Goal: Check status: Check status

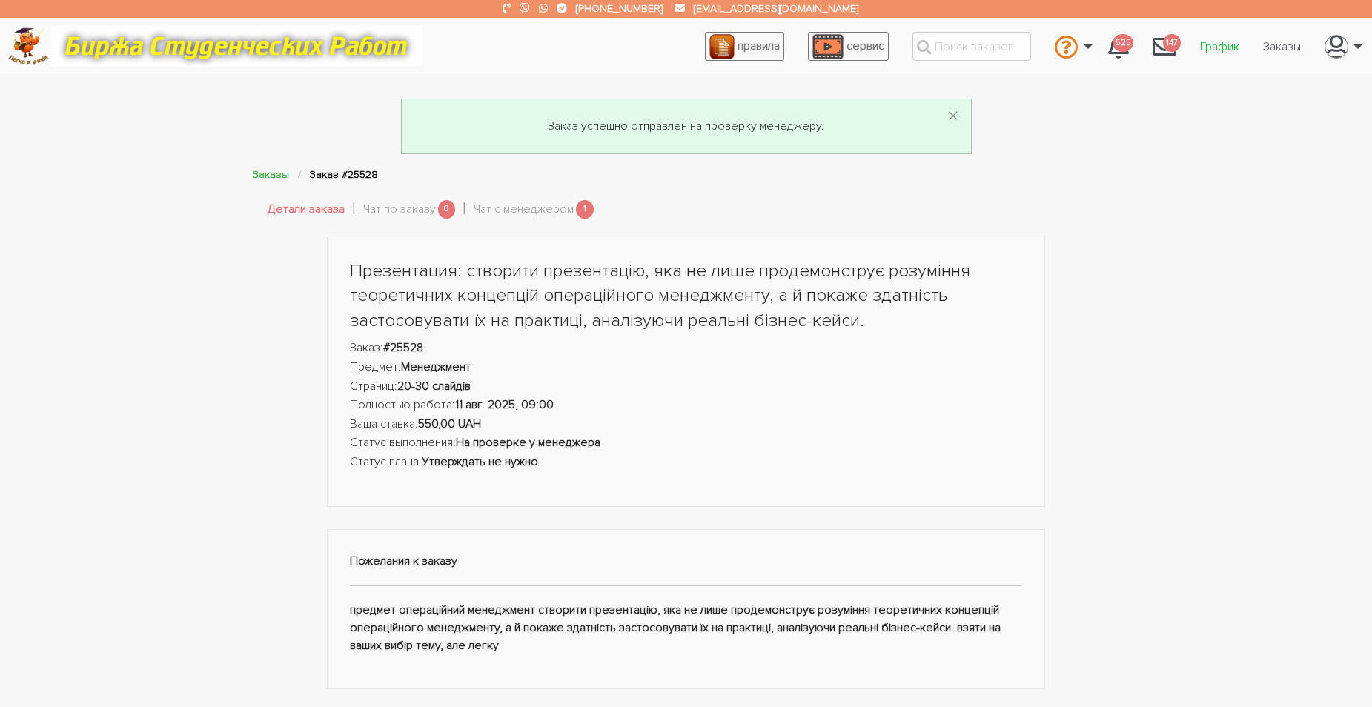
click at [1217, 46] on link "График" at bounding box center [1219, 47] width 63 height 28
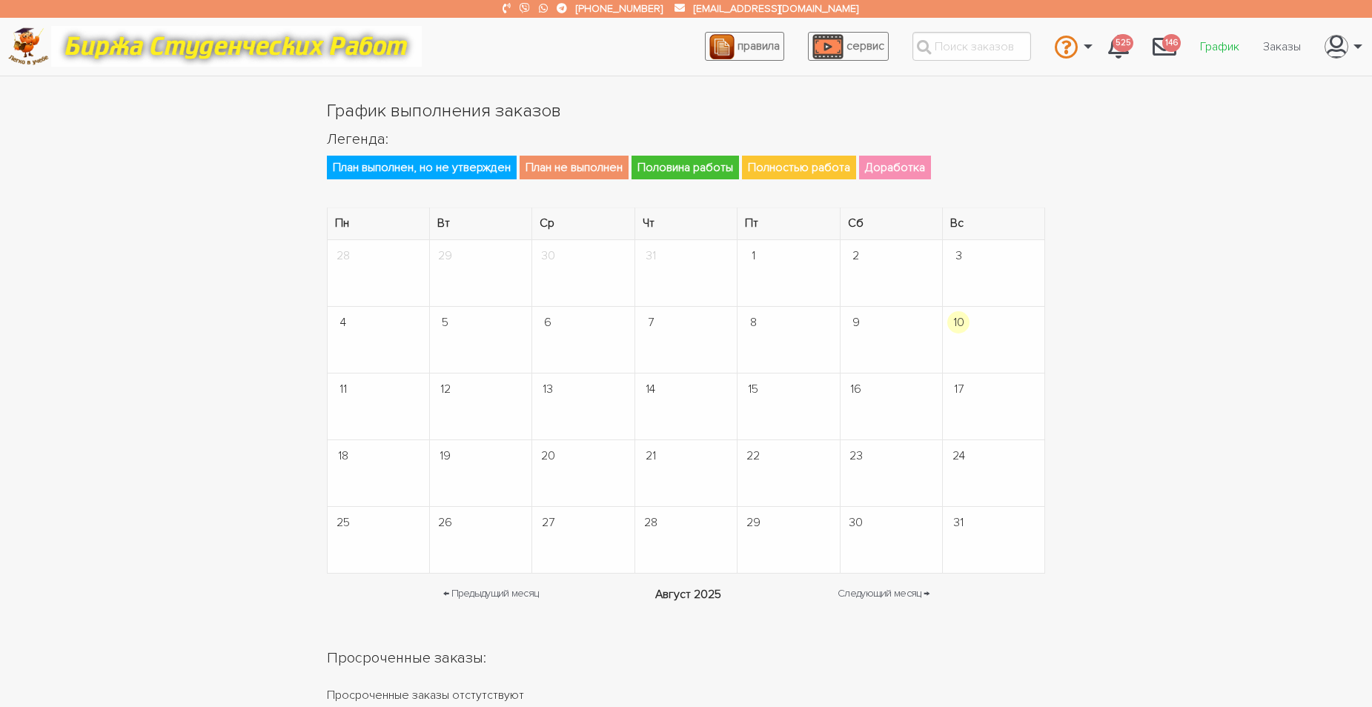
click at [1217, 45] on link "График" at bounding box center [1219, 47] width 63 height 28
click at [1273, 47] on link "Заказы" at bounding box center [1282, 47] width 62 height 28
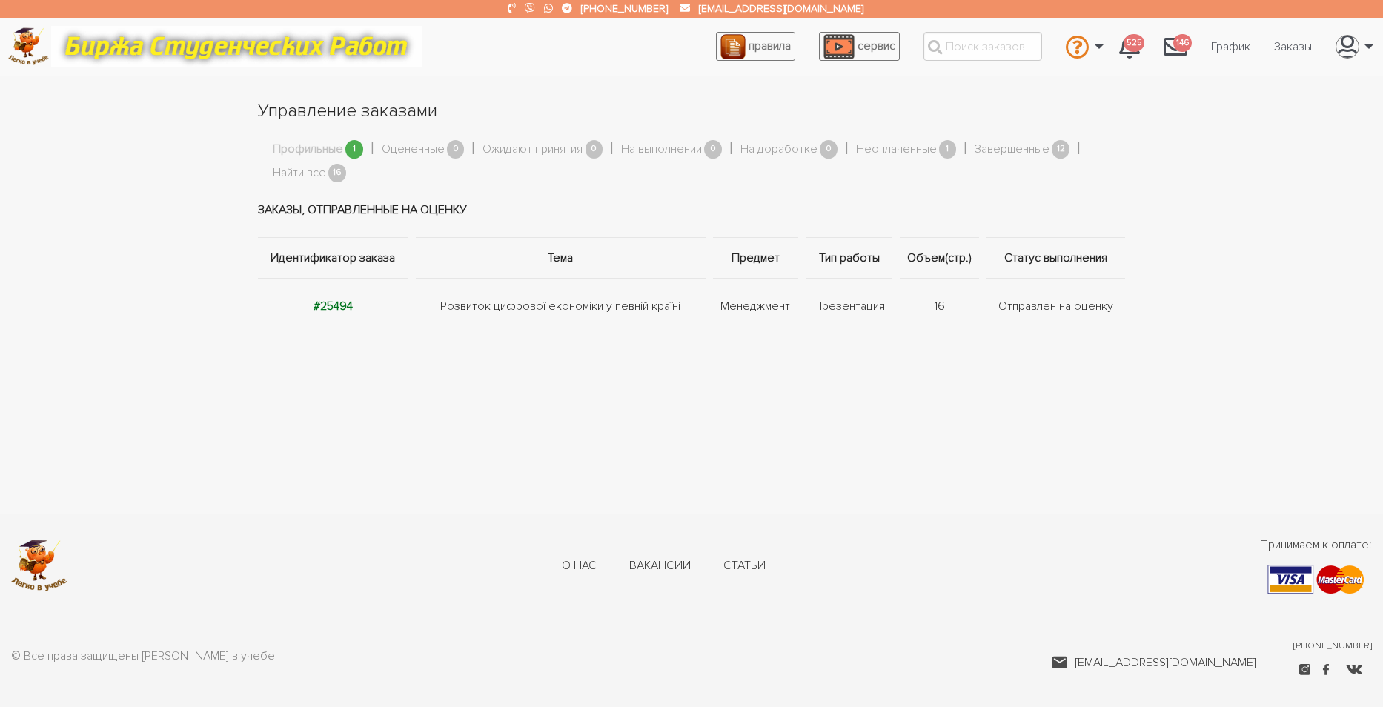
click at [340, 307] on strong "#25494" at bounding box center [333, 306] width 39 height 15
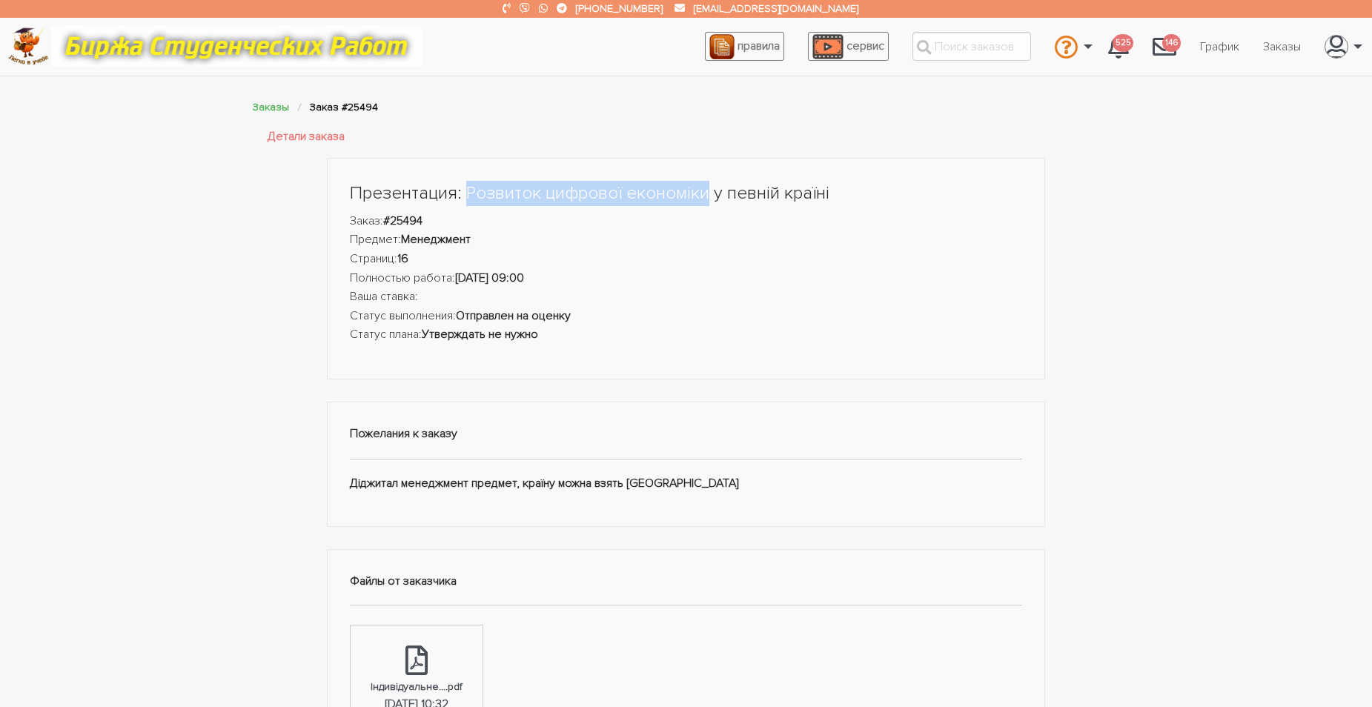
drag, startPoint x: 468, startPoint y: 195, endPoint x: 704, endPoint y: 189, distance: 236.6
click at [704, 189] on h1 "Презентация: Розвиток цифрової економіки у певній країні" at bounding box center [686, 193] width 673 height 25
copy h1 "Розвиток цифрової економіки"
click at [1220, 47] on link "График" at bounding box center [1219, 47] width 63 height 28
